Goal: Task Accomplishment & Management: Complete application form

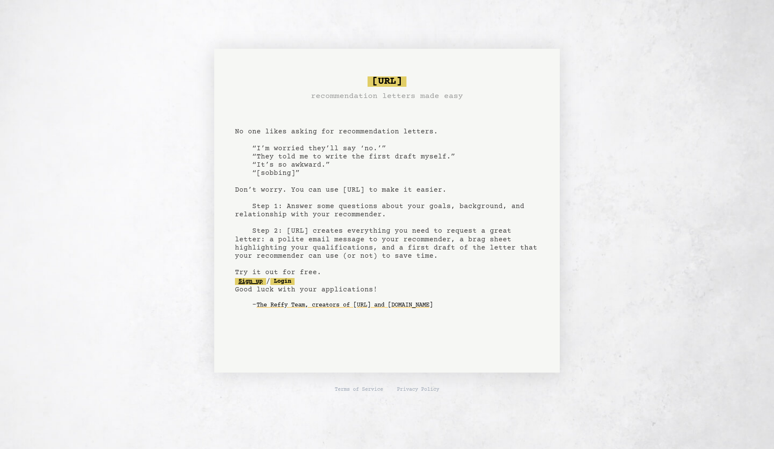
click at [256, 279] on link "Sign up" at bounding box center [250, 281] width 31 height 7
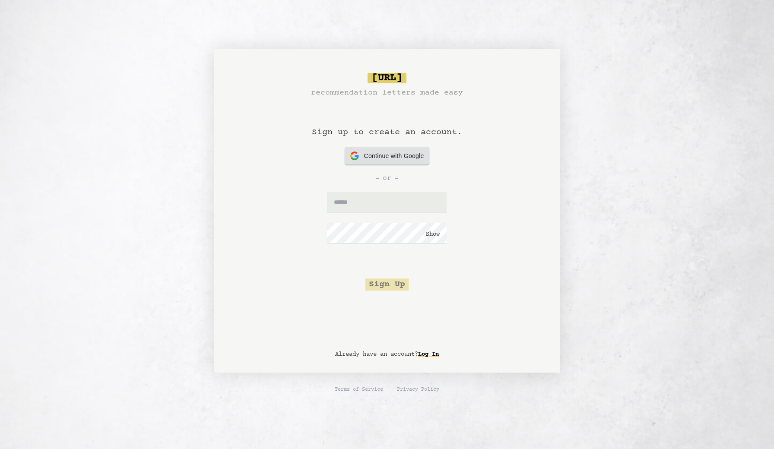
click at [404, 157] on span "Continue with Google" at bounding box center [394, 156] width 60 height 9
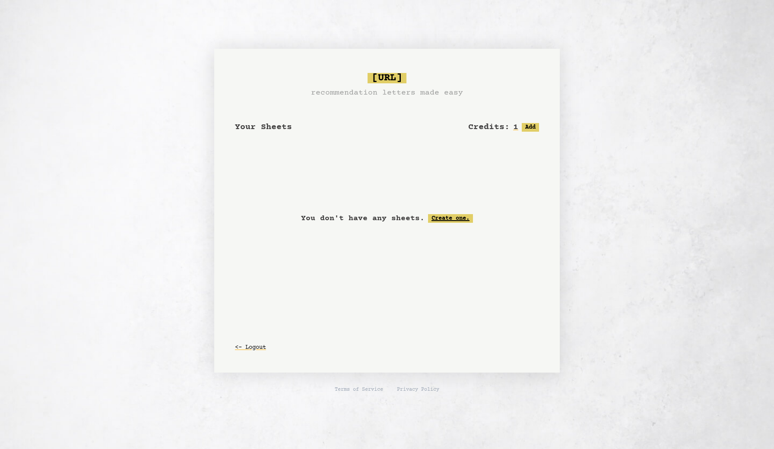
click at [444, 218] on link "Create one." at bounding box center [450, 218] width 45 height 9
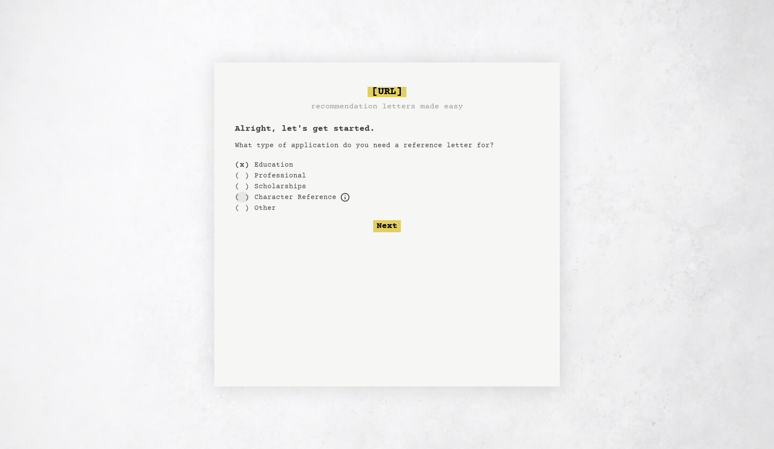
click at [242, 192] on div "( )" at bounding box center [242, 197] width 14 height 11
click at [341, 198] on icon at bounding box center [345, 197] width 10 height 10
click at [244, 164] on div "( )" at bounding box center [242, 164] width 14 height 11
click at [393, 228] on button "Next" at bounding box center [387, 226] width 28 height 12
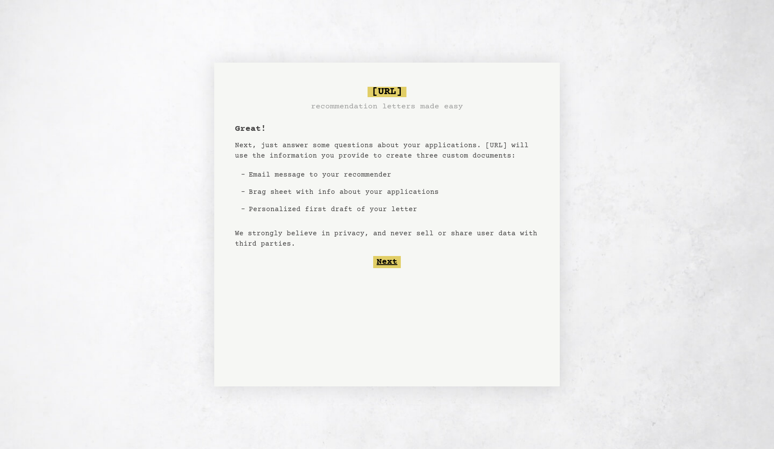
click at [393, 266] on button "Next" at bounding box center [387, 262] width 28 height 12
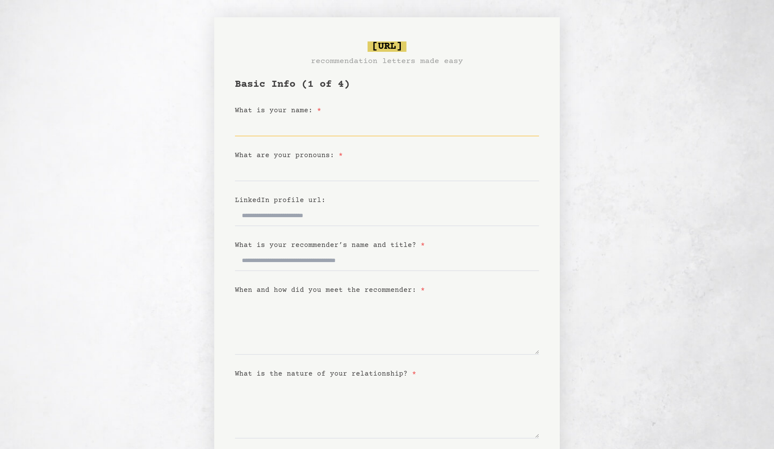
click at [343, 116] on input "What is your name: *" at bounding box center [387, 126] width 304 height 21
type input "*****"
click at [319, 171] on input "What are your pronouns: *" at bounding box center [387, 171] width 304 height 21
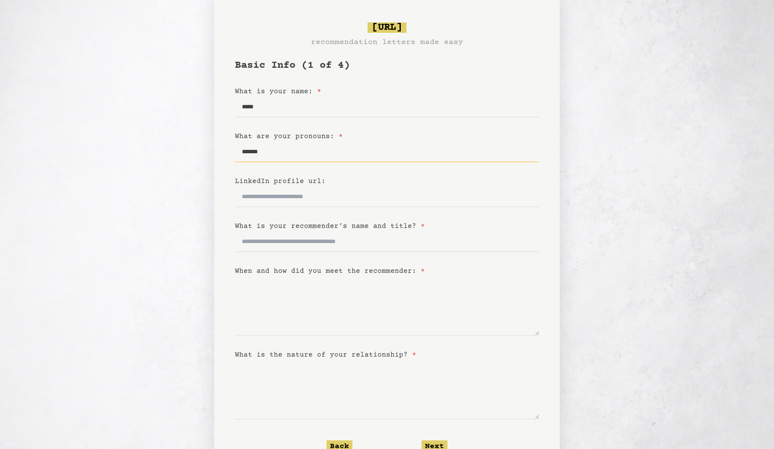
scroll to position [21, 0]
type input "*******"
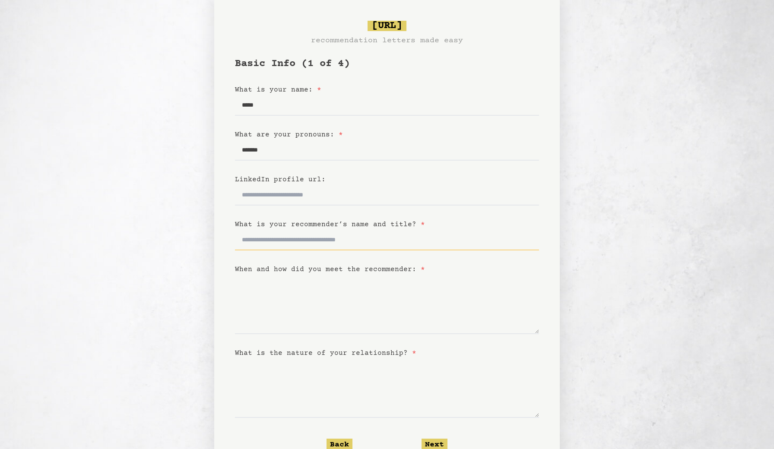
click at [313, 242] on input "What is your recommender’s name and title? *" at bounding box center [387, 240] width 304 height 21
type input "**********"
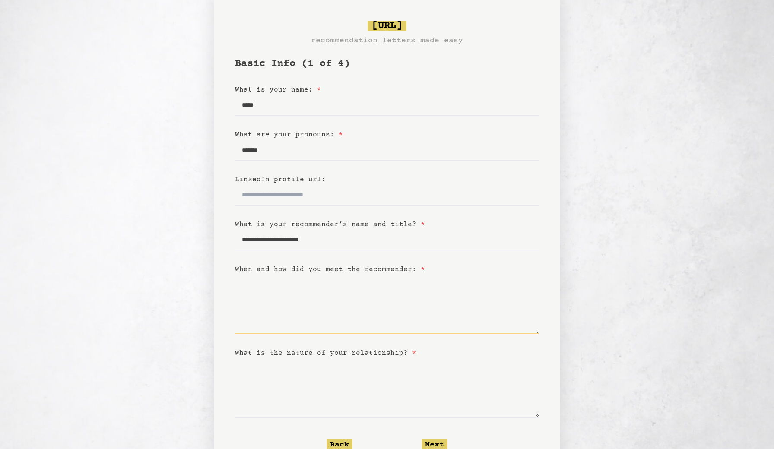
click at [305, 300] on textarea "When and how did you meet the recommender: *" at bounding box center [387, 305] width 304 height 60
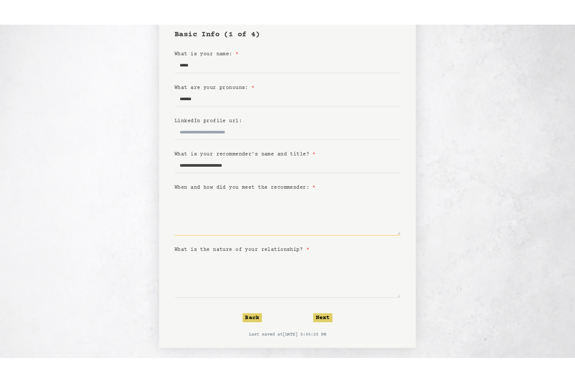
scroll to position [64, 0]
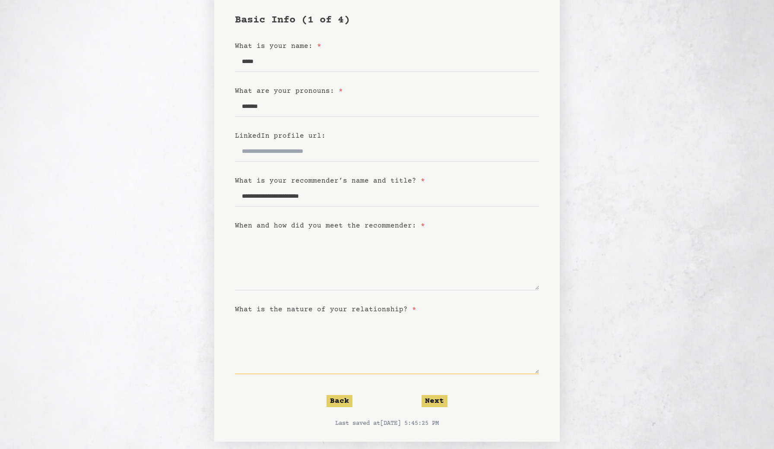
click at [299, 335] on textarea "What is the nature of your relationship? *" at bounding box center [387, 345] width 304 height 60
click at [279, 249] on textarea "When and how did you meet the recommender: *" at bounding box center [387, 261] width 304 height 60
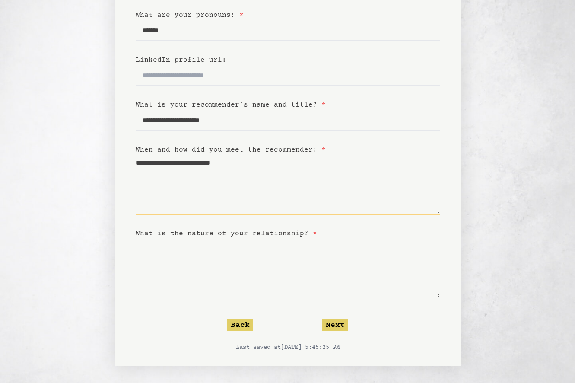
scroll to position [140, 0]
type textarea "**********"
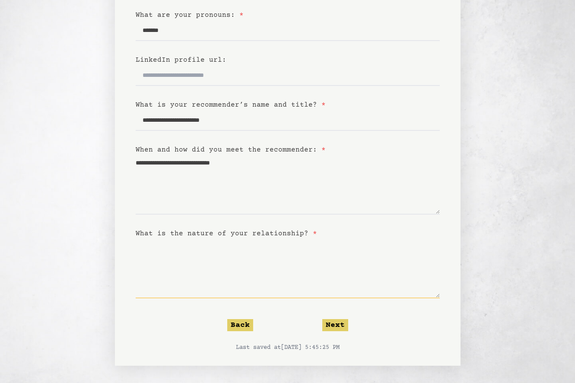
click at [205, 262] on textarea "What is the nature of your relationship? *" at bounding box center [288, 269] width 304 height 60
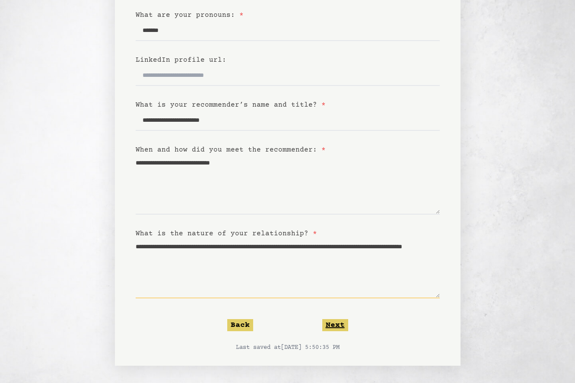
type textarea "**********"
click at [333, 324] on button "Next" at bounding box center [335, 325] width 26 height 12
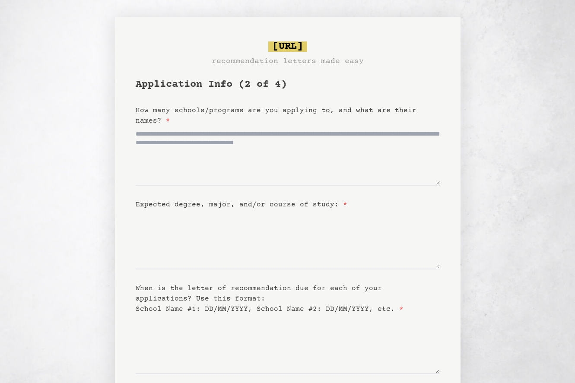
scroll to position [0, 0]
click at [342, 138] on textarea "How many schools/programs are you applying to, and what are their names? *" at bounding box center [288, 156] width 304 height 60
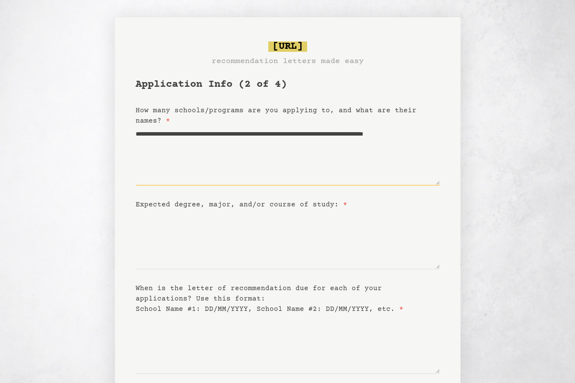
type textarea "**********"
click at [294, 231] on textarea "Expected degree, major, and/or course of study: *" at bounding box center [288, 240] width 304 height 60
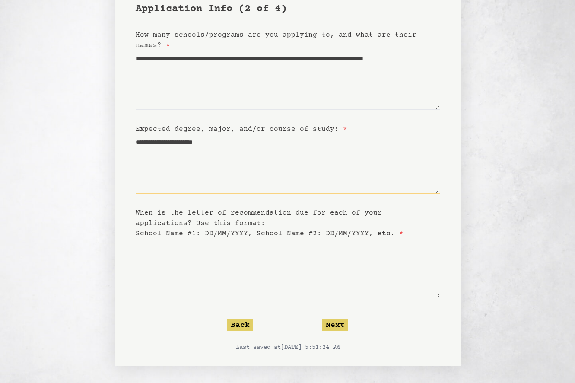
scroll to position [76, 0]
type textarea "**********"
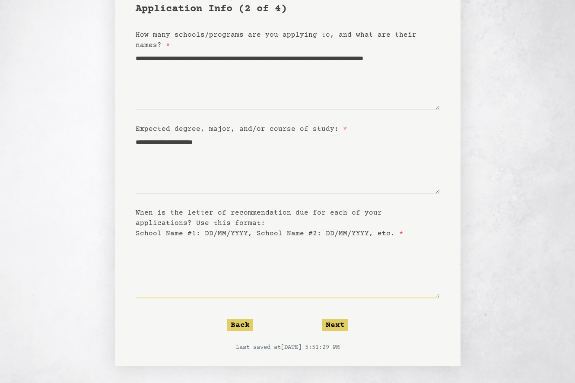
click at [207, 243] on textarea "When is the letter of recommendation due for each of your applications? Use thi…" at bounding box center [288, 269] width 304 height 60
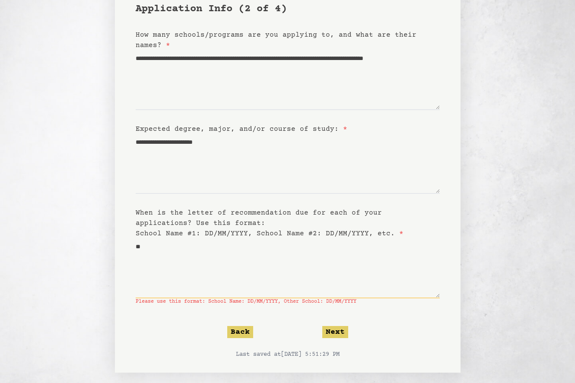
type textarea "*"
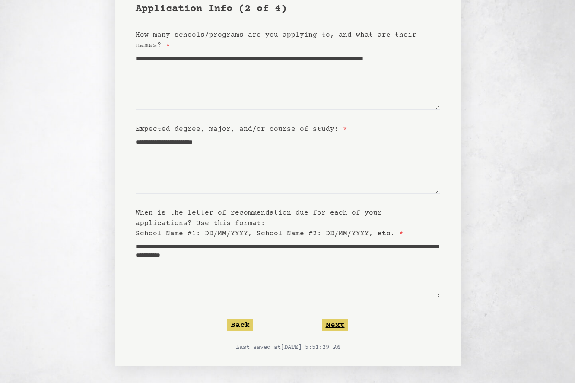
type textarea "**********"
click at [331, 327] on button "Next" at bounding box center [335, 325] width 26 height 12
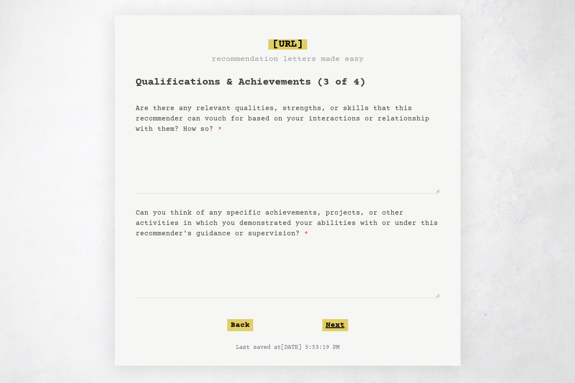
scroll to position [2, 0]
click at [317, 156] on textarea "Are there any relevant qualities, strengths, or skills that this recommender ca…" at bounding box center [288, 164] width 304 height 60
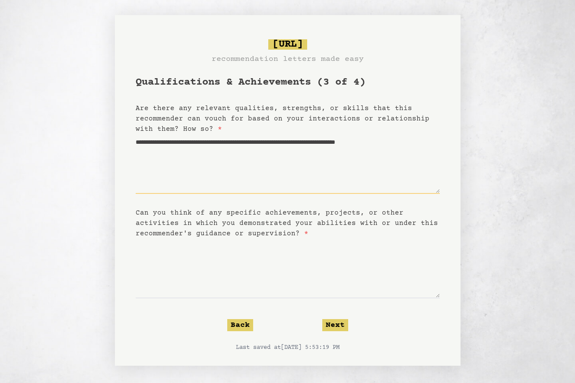
type textarea "**********"
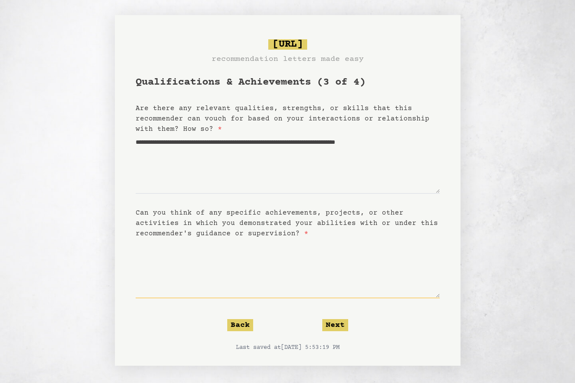
click at [187, 254] on textarea "Can you think of any specific achievements, projects, or other activities in wh…" at bounding box center [288, 269] width 304 height 60
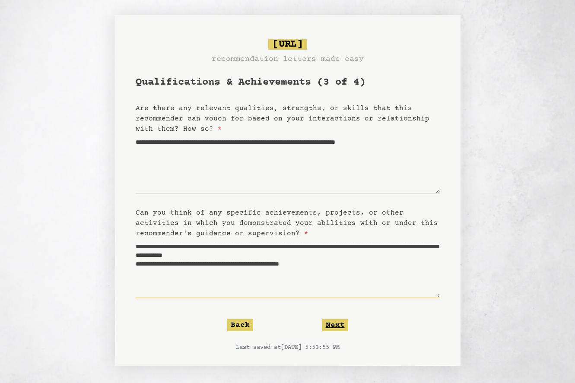
type textarea "**********"
click at [339, 329] on button "Next" at bounding box center [335, 325] width 26 height 12
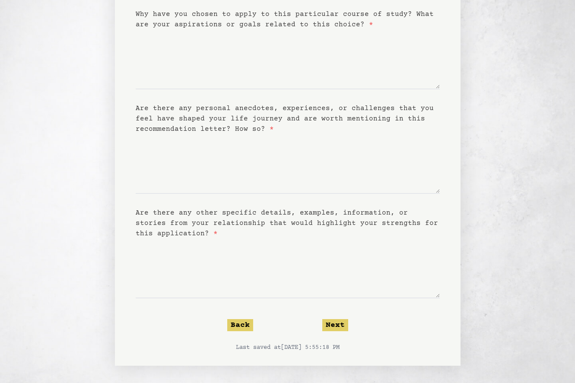
scroll to position [96, 0]
click at [335, 278] on textarea "Are there any other specific details, examples, information, or stories from yo…" at bounding box center [288, 269] width 304 height 60
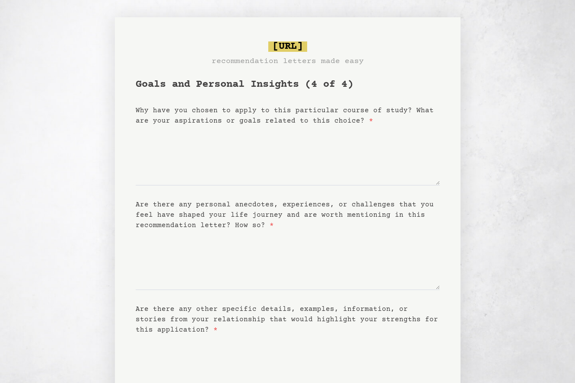
scroll to position [0, 0]
click at [317, 154] on textarea "Why have you chosen to apply to this particular course of study? What are your …" at bounding box center [288, 156] width 304 height 60
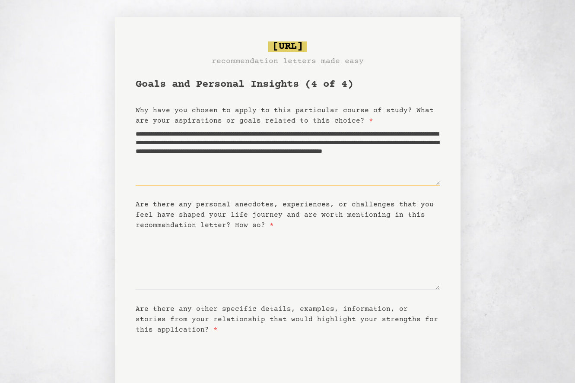
type textarea "**********"
click at [159, 254] on textarea "Are there any personal anecdotes, experiences, or challenges that you feel have…" at bounding box center [288, 261] width 304 height 60
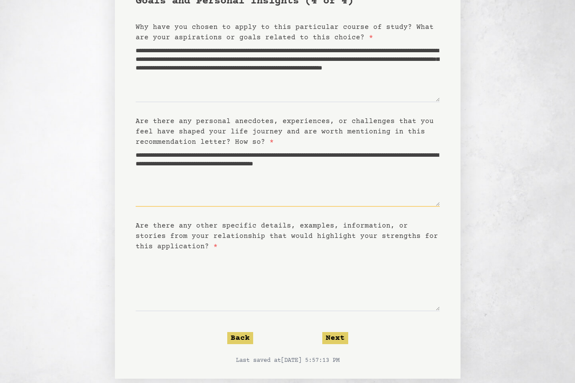
scroll to position [85, 0]
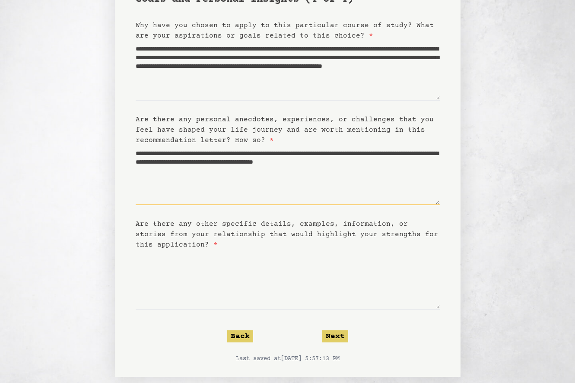
type textarea "**********"
click at [178, 242] on label "Are there any other specific details, examples, information, or stories from yo…" at bounding box center [287, 234] width 302 height 28
click at [178, 250] on textarea "Are there any other specific details, examples, information, or stories from yo…" at bounding box center [288, 280] width 304 height 60
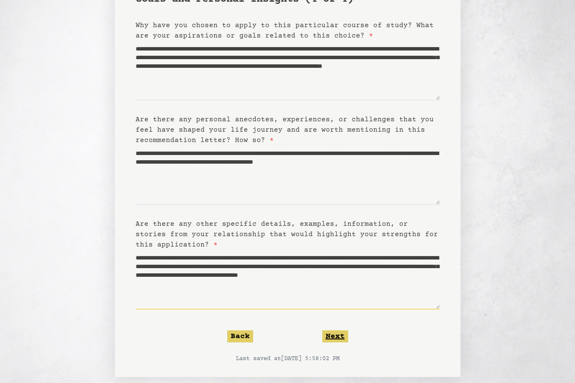
type textarea "**********"
click at [339, 335] on button "Next" at bounding box center [335, 336] width 26 height 12
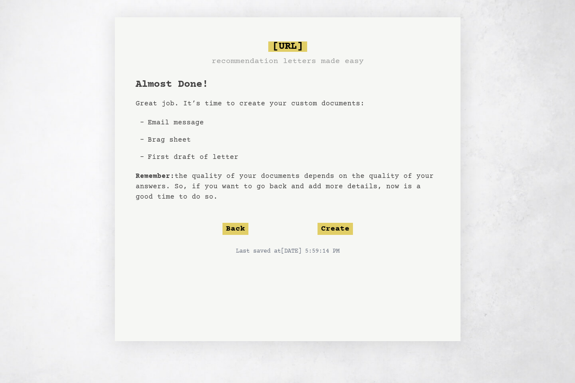
scroll to position [0, 0]
click at [336, 228] on button "Create" at bounding box center [334, 229] width 35 height 12
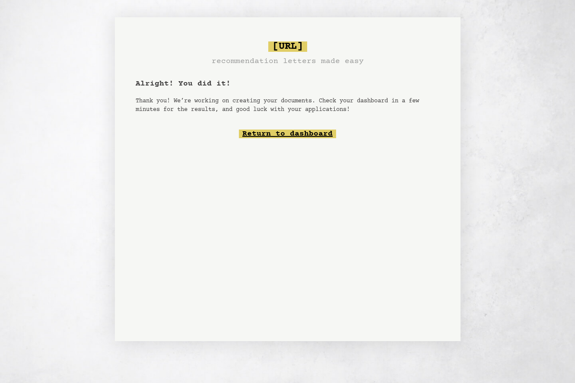
click at [321, 133] on link "Return to dashboard" at bounding box center [287, 134] width 97 height 9
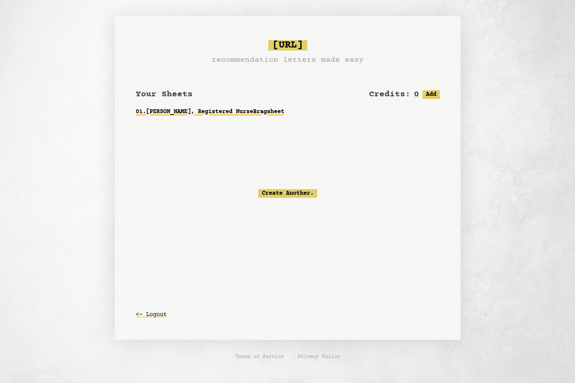
click at [244, 111] on link "01 . [PERSON_NAME], Registered Nurse Bragsheet" at bounding box center [288, 112] width 304 height 16
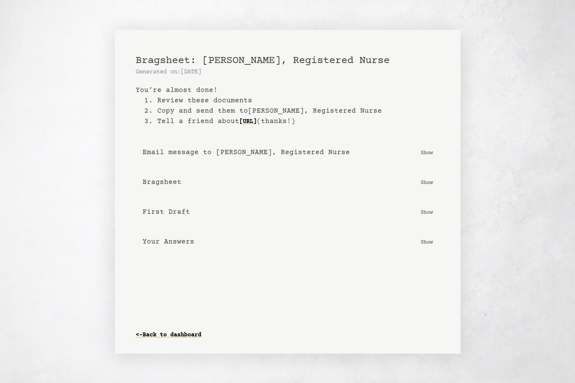
click at [426, 182] on p "Show" at bounding box center [427, 182] width 12 height 9
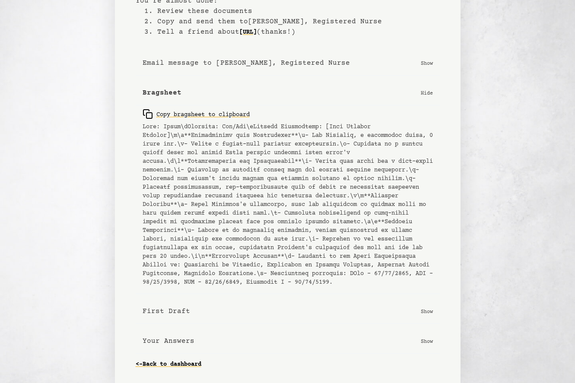
scroll to position [68, 0]
click at [428, 313] on p "Show" at bounding box center [427, 311] width 12 height 9
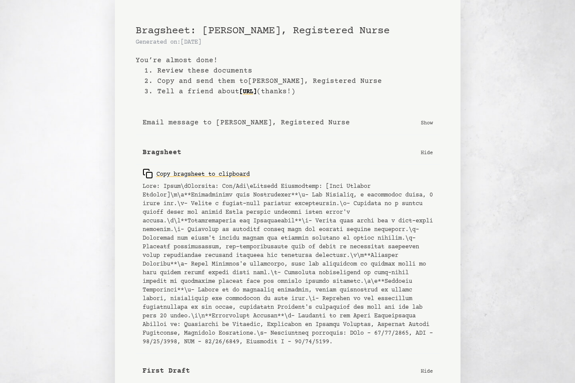
scroll to position [0, 0]
click at [424, 153] on p "Hide" at bounding box center [427, 152] width 12 height 9
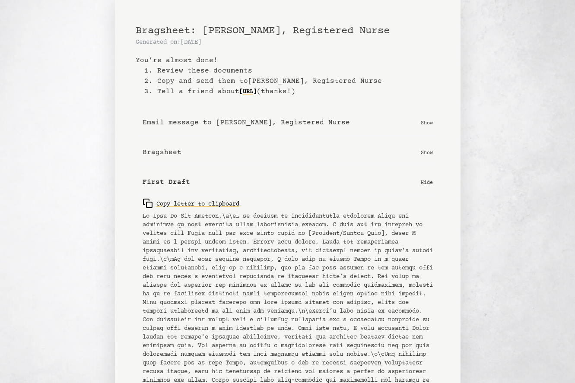
click at [428, 122] on p "Show" at bounding box center [427, 122] width 12 height 9
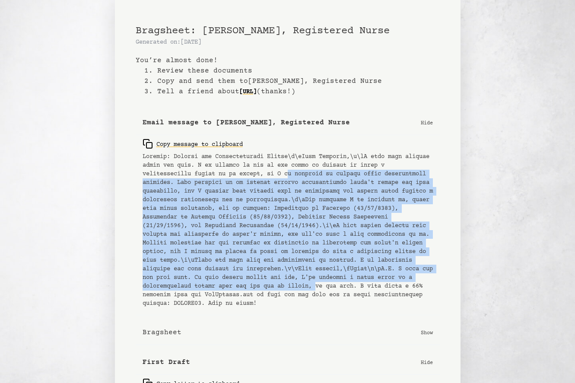
drag, startPoint x: 293, startPoint y: 170, endPoint x: 324, endPoint y: 298, distance: 131.9
click at [324, 298] on pre at bounding box center [287, 229] width 290 height 155
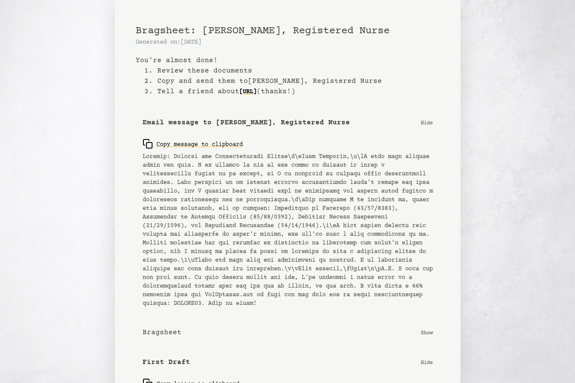
click at [332, 308] on pre at bounding box center [287, 229] width 290 height 155
click at [427, 122] on p "Hide" at bounding box center [427, 122] width 12 height 9
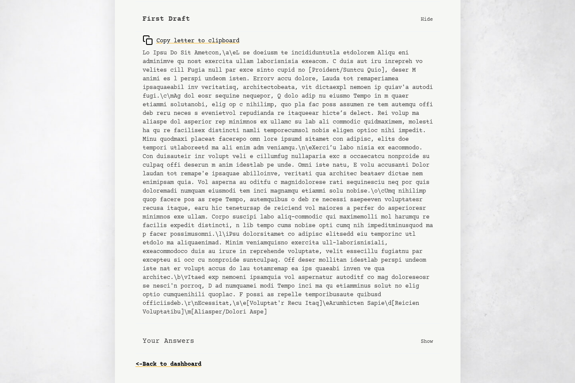
scroll to position [172, 0]
click at [428, 341] on p "Show" at bounding box center [427, 341] width 12 height 9
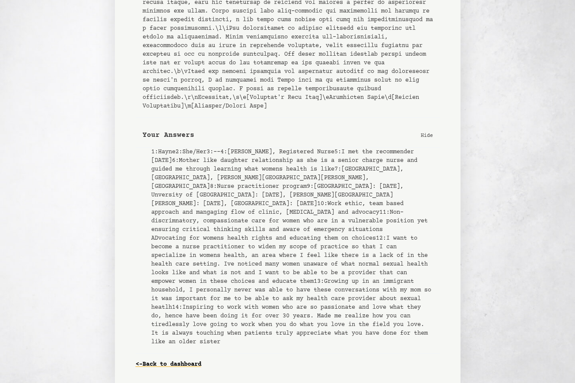
scroll to position [583, 0]
click at [196, 367] on link "<- Back to dashboard" at bounding box center [169, 364] width 66 height 14
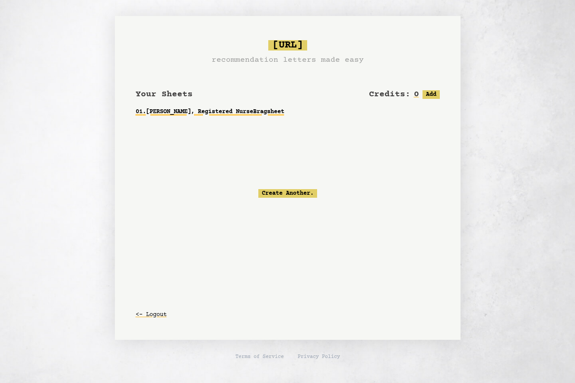
click at [226, 115] on link "01 . Jeanette, Registered Nurse Bragsheet" at bounding box center [288, 112] width 304 height 16
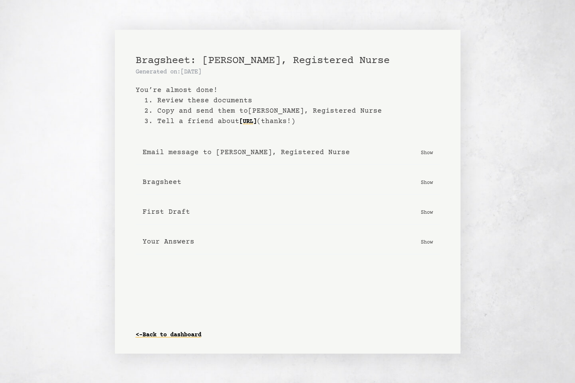
click at [429, 217] on button "First Draft Show" at bounding box center [288, 212] width 304 height 25
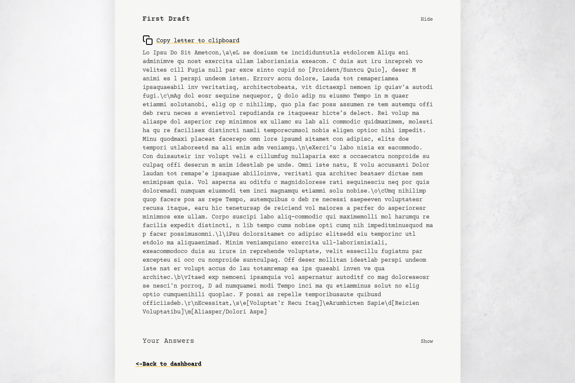
scroll to position [172, 0]
click at [212, 35] on div "Copy letter to clipboard" at bounding box center [190, 40] width 97 height 10
click at [174, 342] on b "Your Answers" at bounding box center [168, 341] width 52 height 10
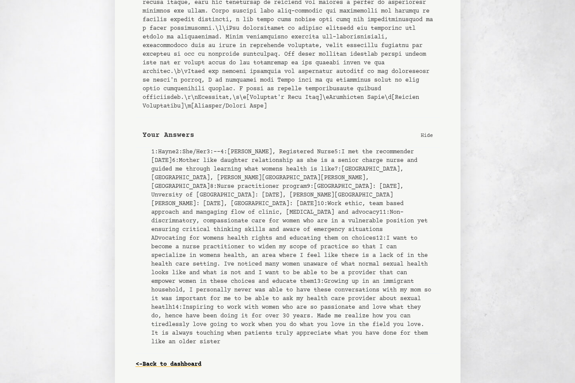
click at [212, 279] on pre "1 : Hayne 2 : She/Her 3 : -- 4 : Jeanette, Registered Nurse 5 : I met the recom…" at bounding box center [291, 247] width 281 height 199
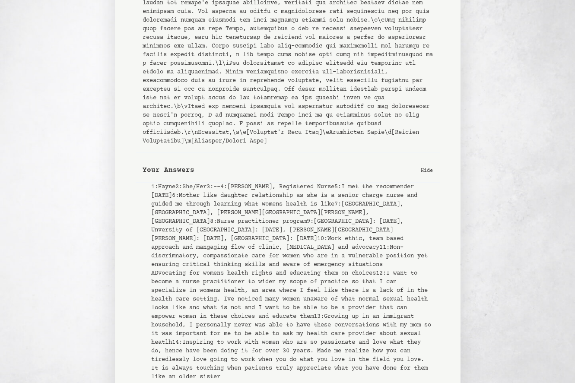
scroll to position [315, 0]
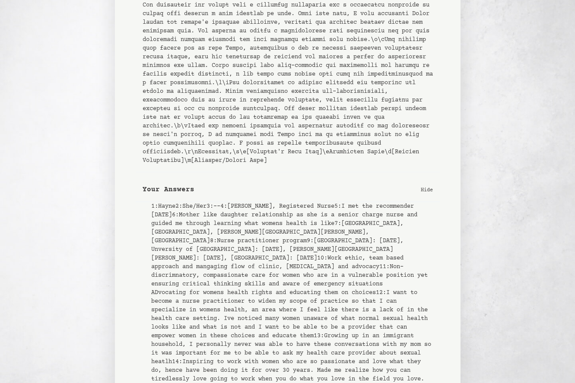
click at [429, 194] on p "Hide" at bounding box center [427, 189] width 12 height 9
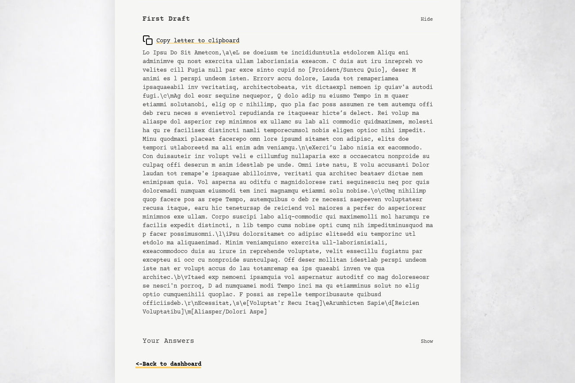
scroll to position [172, 0]
click at [174, 364] on link "<- Back to dashboard" at bounding box center [169, 364] width 66 height 14
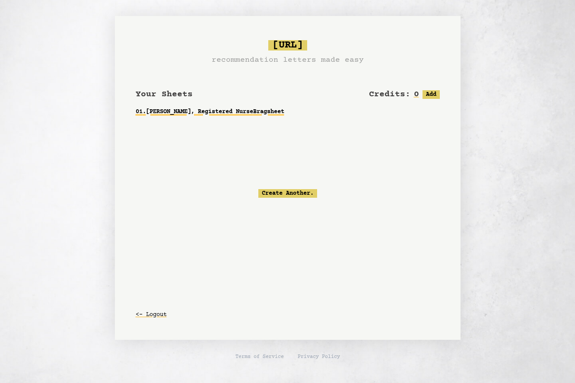
click at [226, 114] on link "01 . Jeanette, Registered Nurse Bragsheet" at bounding box center [288, 112] width 304 height 16
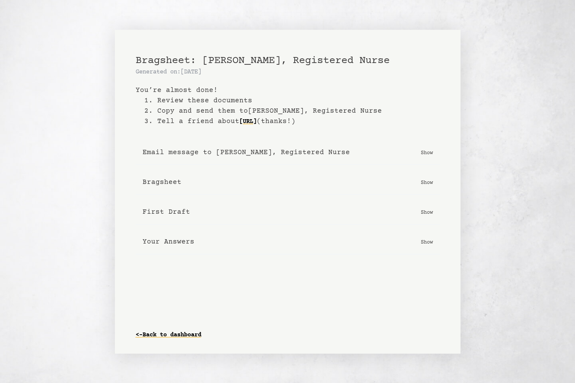
click at [201, 119] on li "3. Tell a friend about Bragsheet.ai (thanks!)" at bounding box center [291, 121] width 295 height 10
click at [199, 111] on li "2. Copy and send them to Jeanette, Registered Nurse" at bounding box center [291, 111] width 295 height 10
click at [199, 93] on b "You’re almost done!" at bounding box center [288, 90] width 304 height 10
click at [426, 185] on p "Show" at bounding box center [427, 182] width 12 height 9
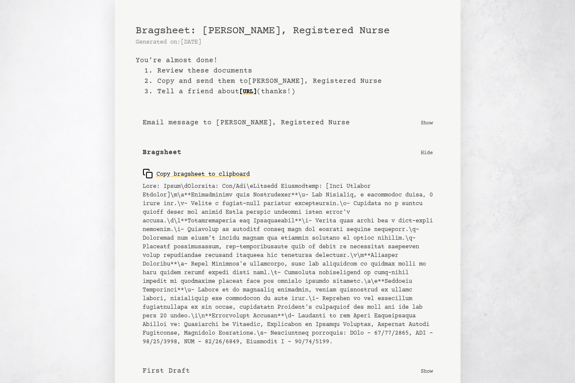
click at [216, 226] on pre at bounding box center [287, 264] width 290 height 164
click at [217, 294] on pre at bounding box center [287, 264] width 290 height 164
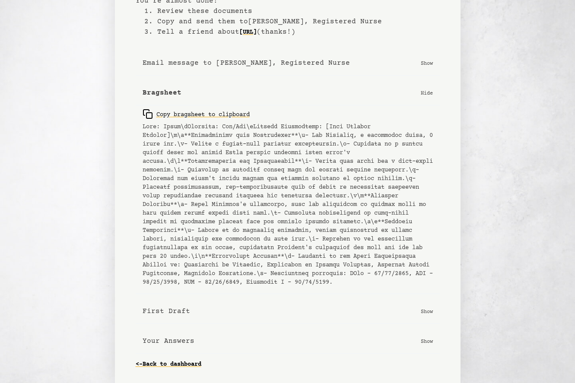
scroll to position [68, 0]
click at [424, 89] on p "Hide" at bounding box center [427, 93] width 12 height 9
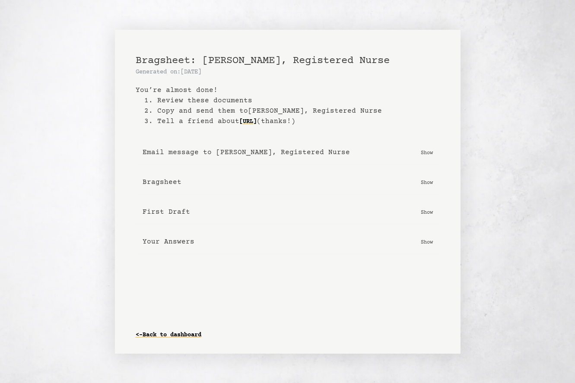
click at [425, 149] on p "Show" at bounding box center [427, 152] width 12 height 9
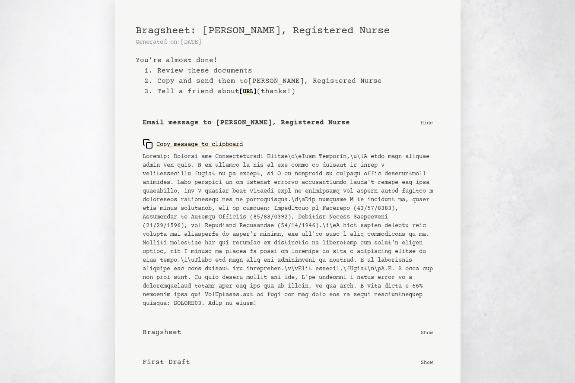
click at [427, 142] on div "Copy message to clipboard" at bounding box center [288, 225] width 304 height 180
click at [427, 126] on p "Hide" at bounding box center [427, 122] width 12 height 9
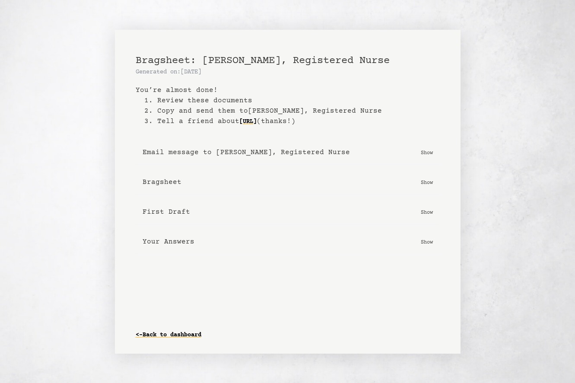
click at [425, 209] on p "Show" at bounding box center [427, 212] width 12 height 9
